Goal: Information Seeking & Learning: Learn about a topic

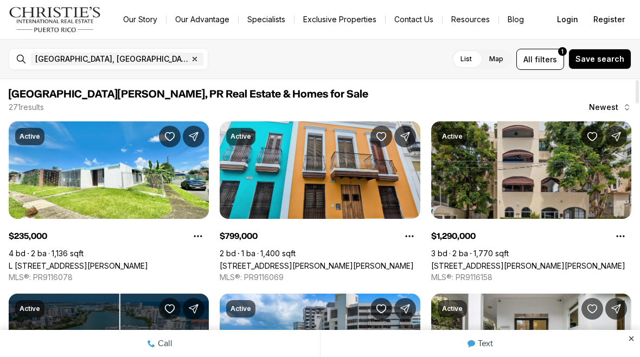
click at [373, 261] on link "271 CALLE DE LA LUNA #3F, SAN JUAN PR, 00901" at bounding box center [317, 265] width 194 height 9
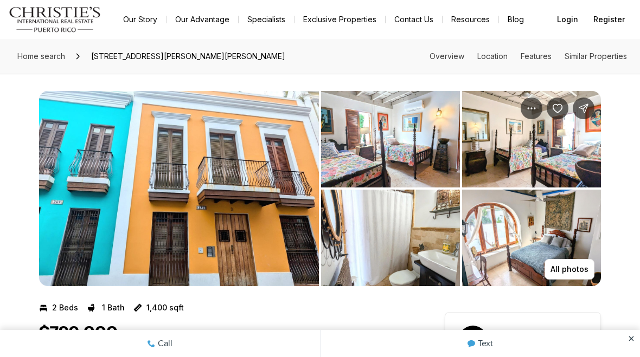
click at [266, 209] on img "View image gallery" at bounding box center [179, 188] width 280 height 195
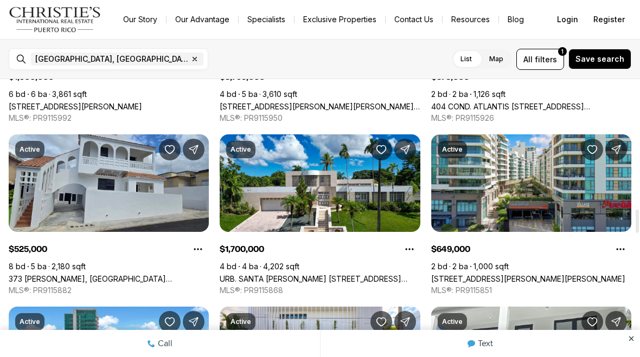
scroll to position [1539, 0]
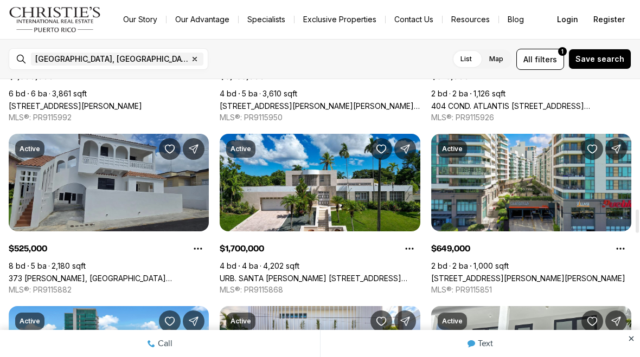
click at [134, 274] on link "373 [PERSON_NAME], [GEOGRAPHIC_DATA][PERSON_NAME], 00901" at bounding box center [109, 278] width 200 height 9
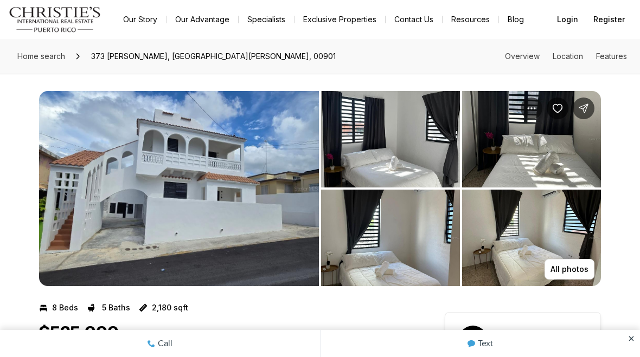
click at [192, 131] on img "View image gallery" at bounding box center [179, 188] width 280 height 195
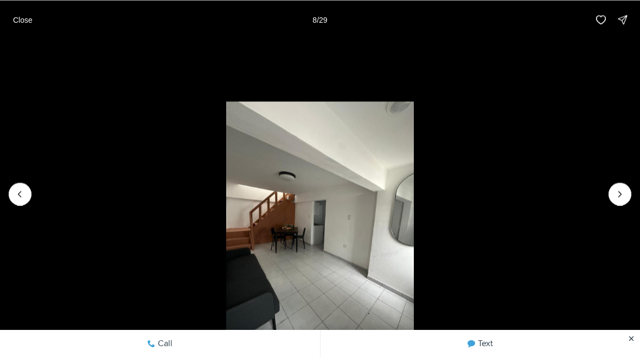
click at [336, 250] on img "8 of 29" at bounding box center [320, 226] width 188 height 250
click at [344, 257] on img "8 of 29" at bounding box center [320, 226] width 188 height 250
click at [27, 22] on p "Close" at bounding box center [23, 19] width 20 height 9
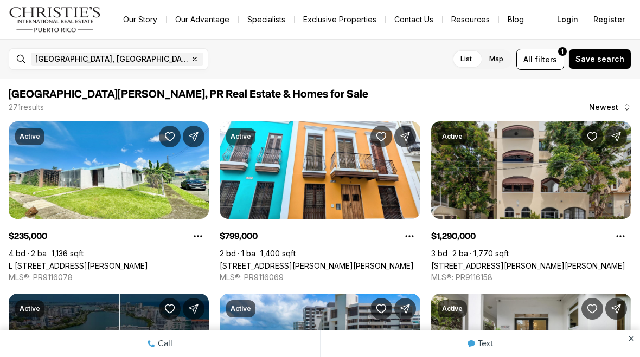
scroll to position [1539, 0]
